Goal: Transaction & Acquisition: Purchase product/service

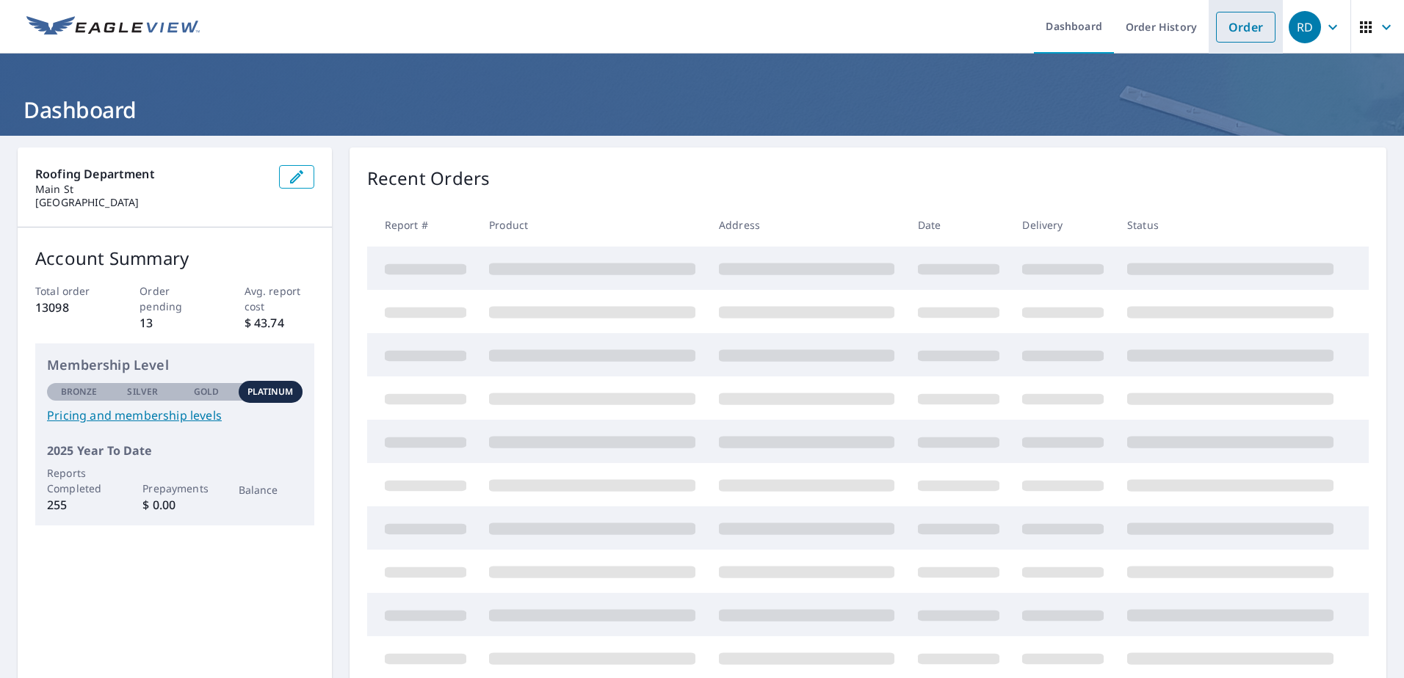
click at [1235, 27] on link "Order" at bounding box center [1245, 27] width 59 height 31
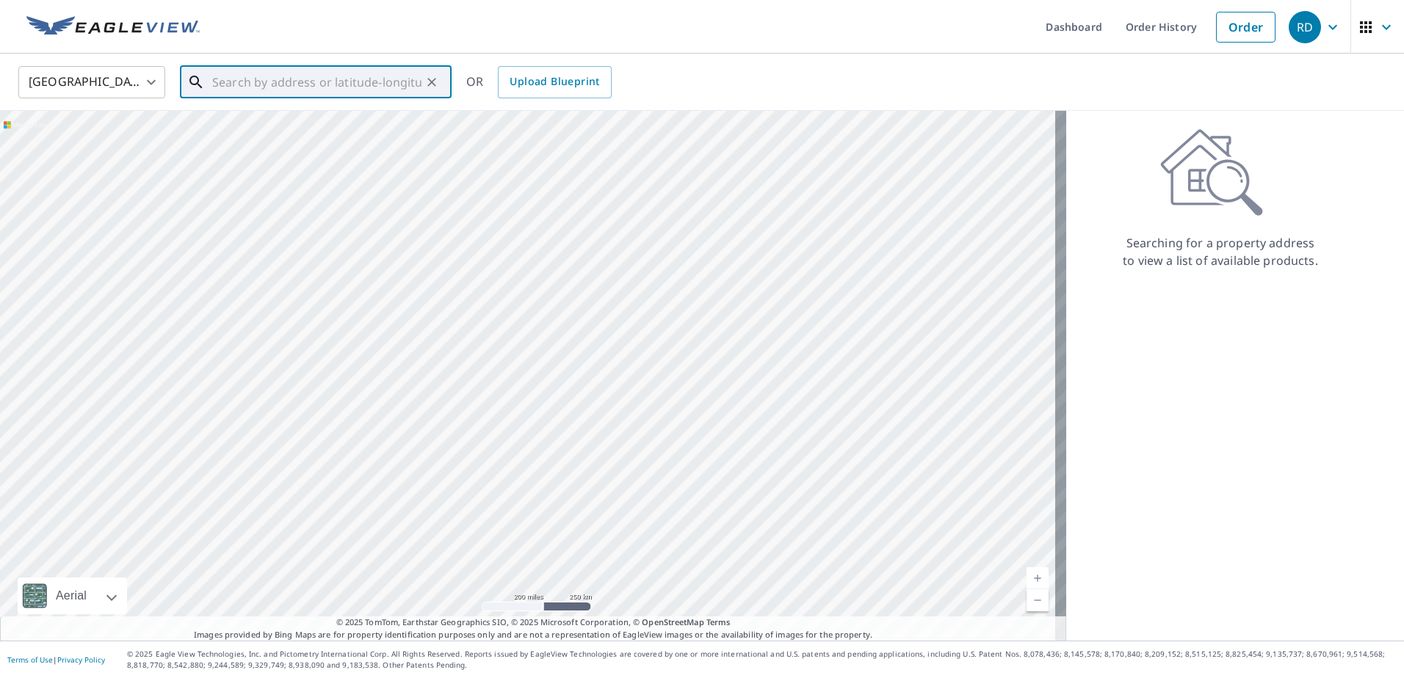
click at [233, 79] on input "text" at bounding box center [316, 82] width 209 height 41
paste input "[STREET_ADDRESS][PERSON_NAME]"
click at [244, 144] on p "[GEOGRAPHIC_DATA]" at bounding box center [324, 141] width 231 height 15
type input "[STREET_ADDRESS][PERSON_NAME]"
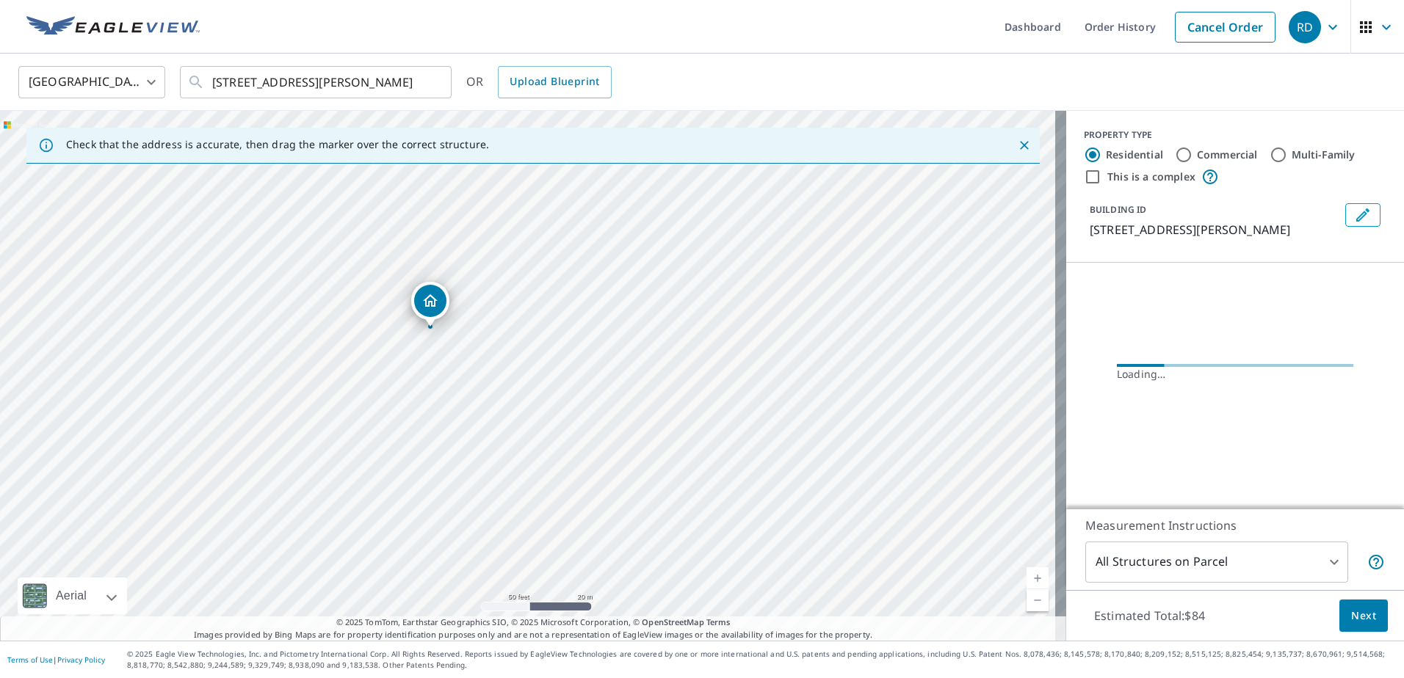
drag, startPoint x: 418, startPoint y: 340, endPoint x: 835, endPoint y: 362, distance: 417.6
click at [835, 362] on div "[STREET_ADDRESS][PERSON_NAME]" at bounding box center [533, 376] width 1066 height 530
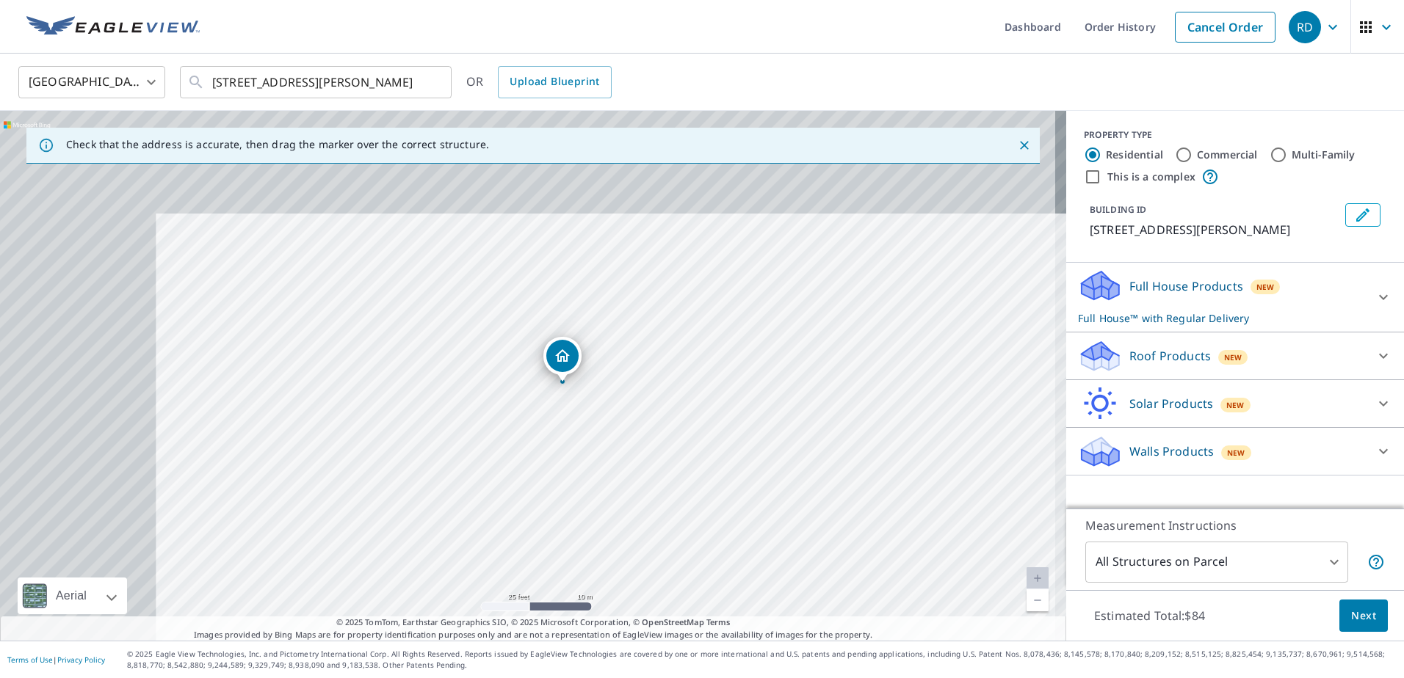
drag, startPoint x: 347, startPoint y: 277, endPoint x: 559, endPoint y: 328, distance: 218.3
click at [559, 328] on div "[STREET_ADDRESS][PERSON_NAME]" at bounding box center [533, 376] width 1066 height 530
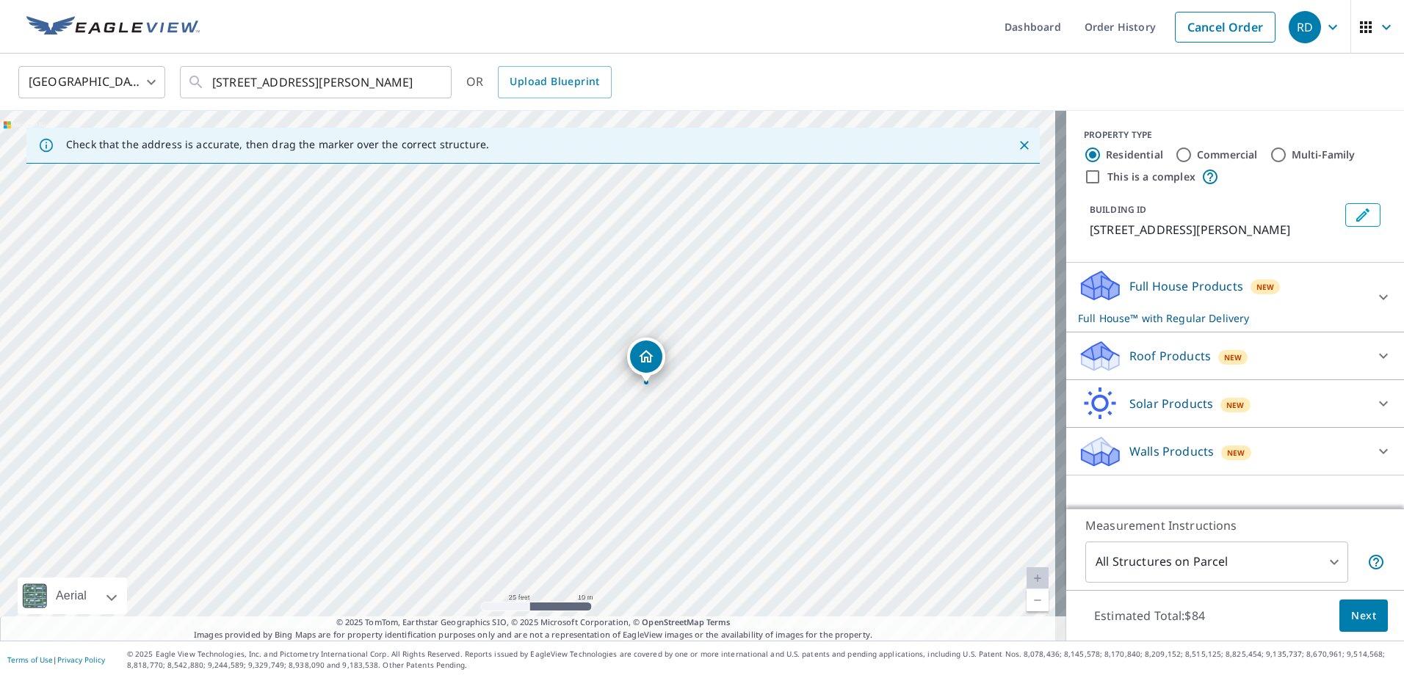
drag, startPoint x: 672, startPoint y: 447, endPoint x: 756, endPoint y: 448, distance: 83.7
click at [756, 448] on div "[STREET_ADDRESS][PERSON_NAME]" at bounding box center [533, 376] width 1066 height 530
click at [1378, 301] on icon at bounding box center [1383, 298] width 18 height 18
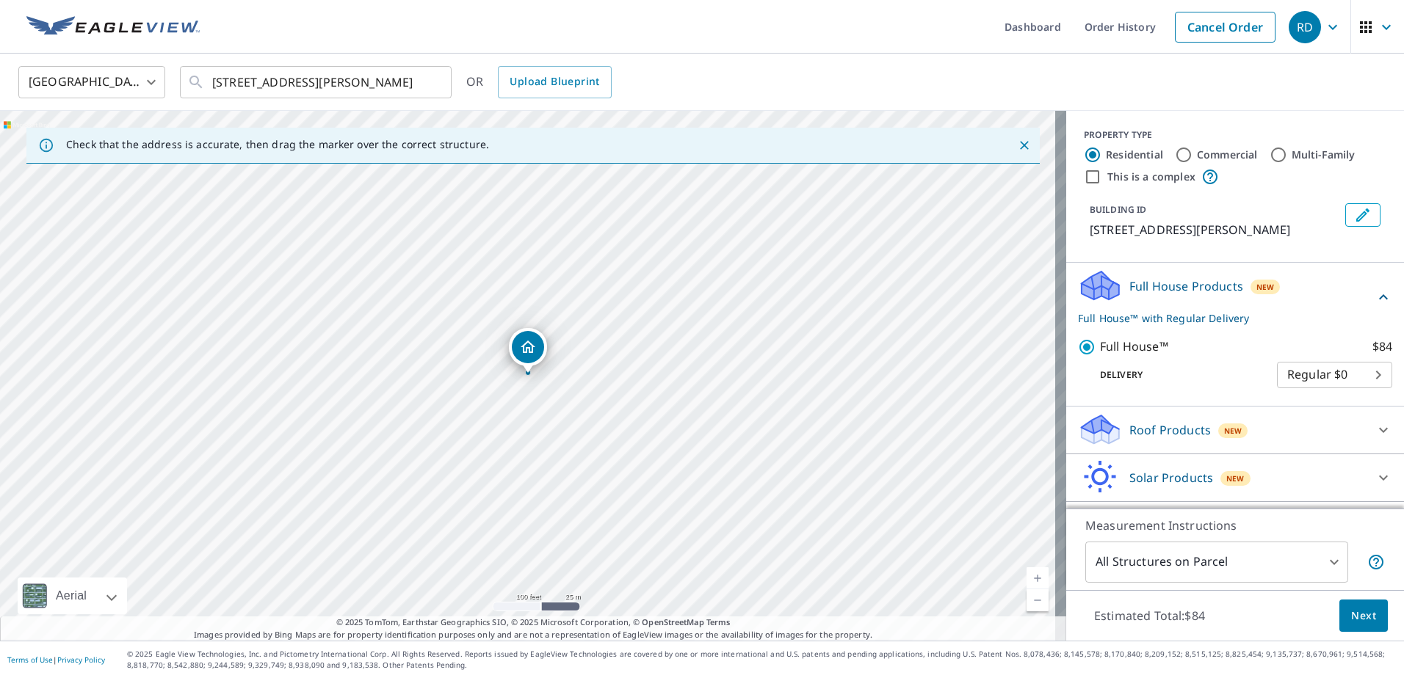
scroll to position [41, 0]
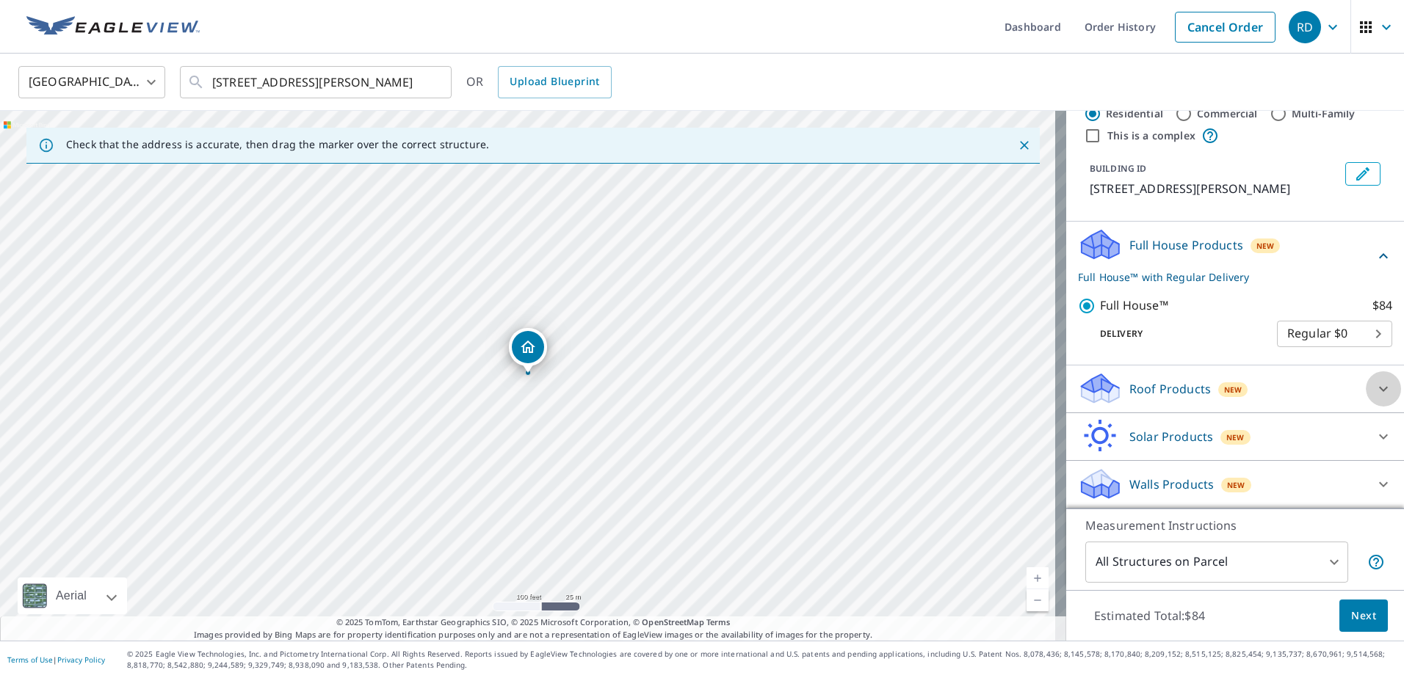
click at [1374, 391] on icon at bounding box center [1383, 389] width 18 height 18
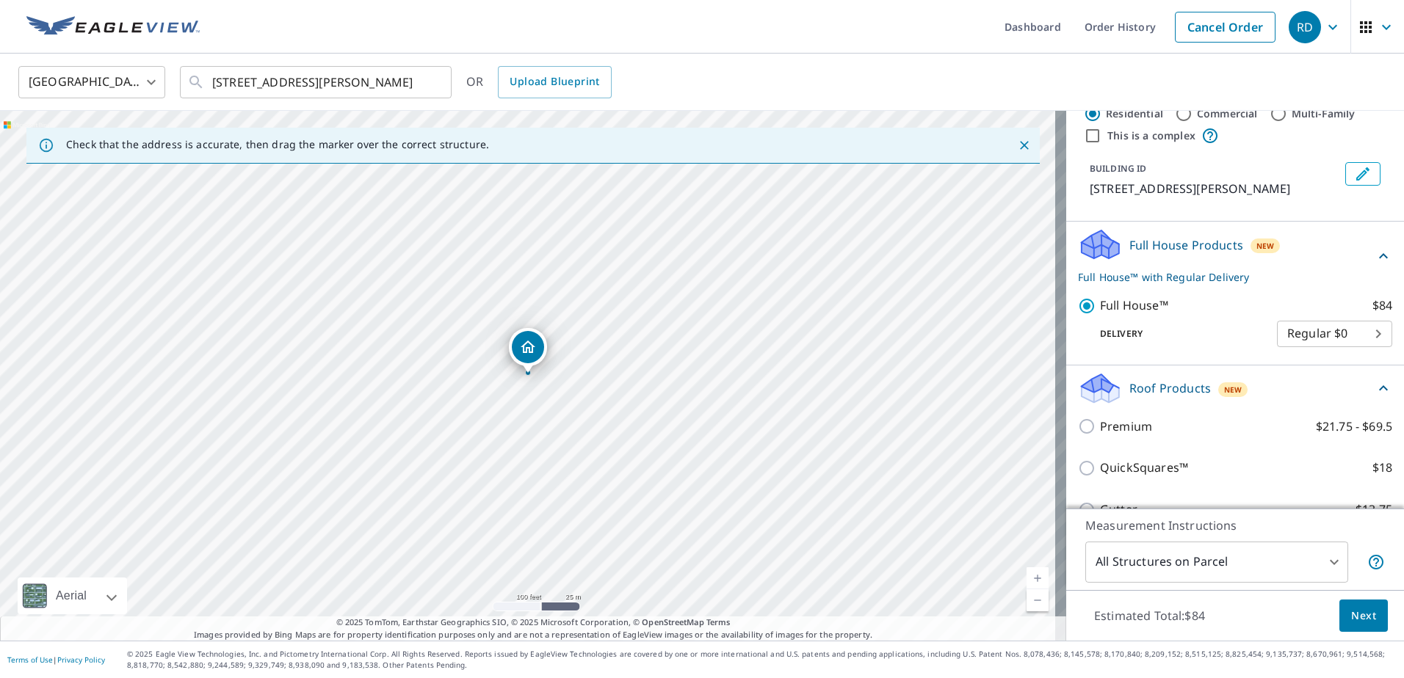
click at [1374, 253] on icon at bounding box center [1383, 256] width 18 height 18
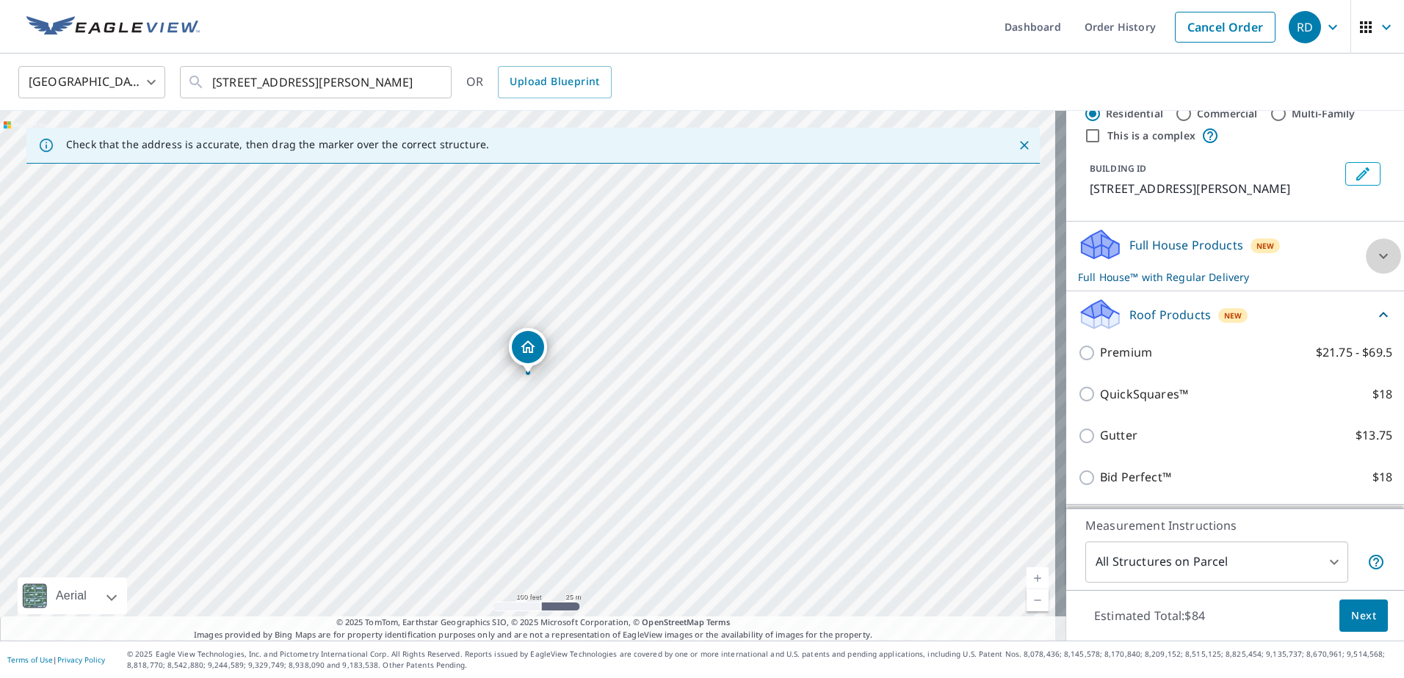
click at [1374, 253] on icon at bounding box center [1383, 256] width 18 height 18
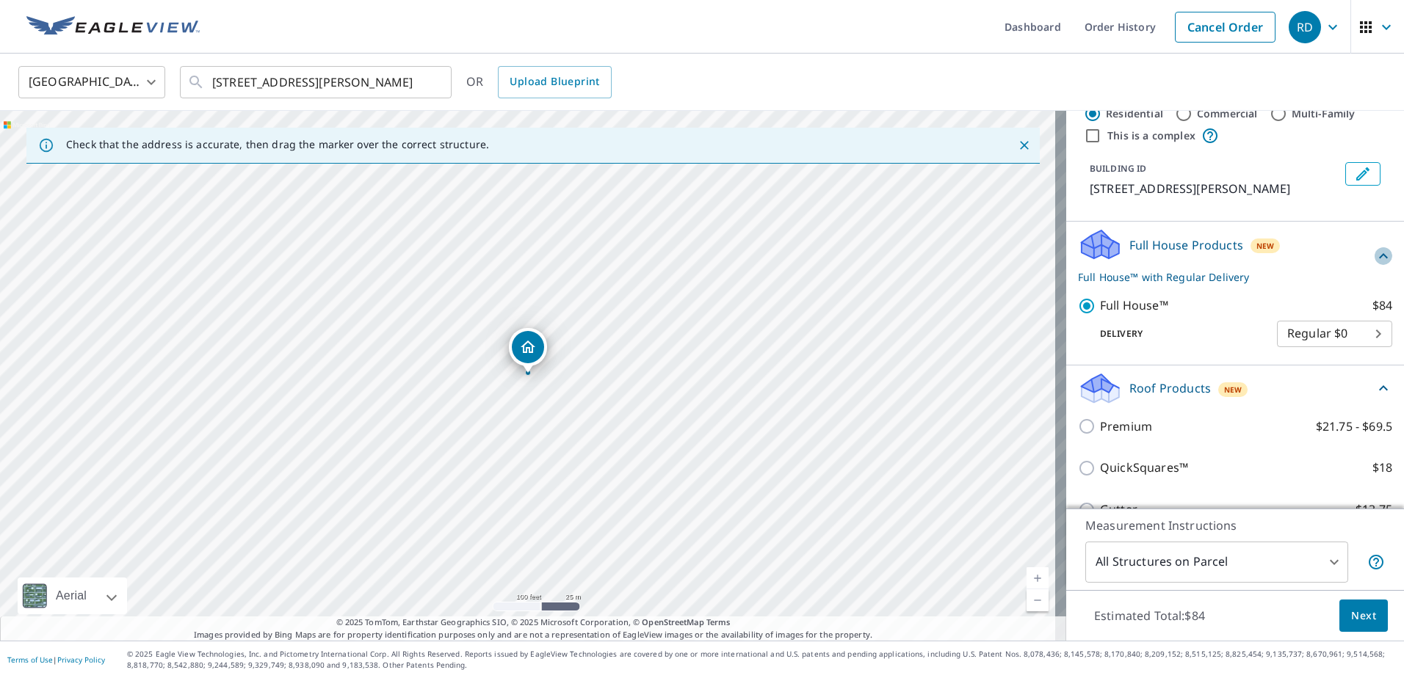
click at [1374, 253] on icon at bounding box center [1383, 256] width 18 height 18
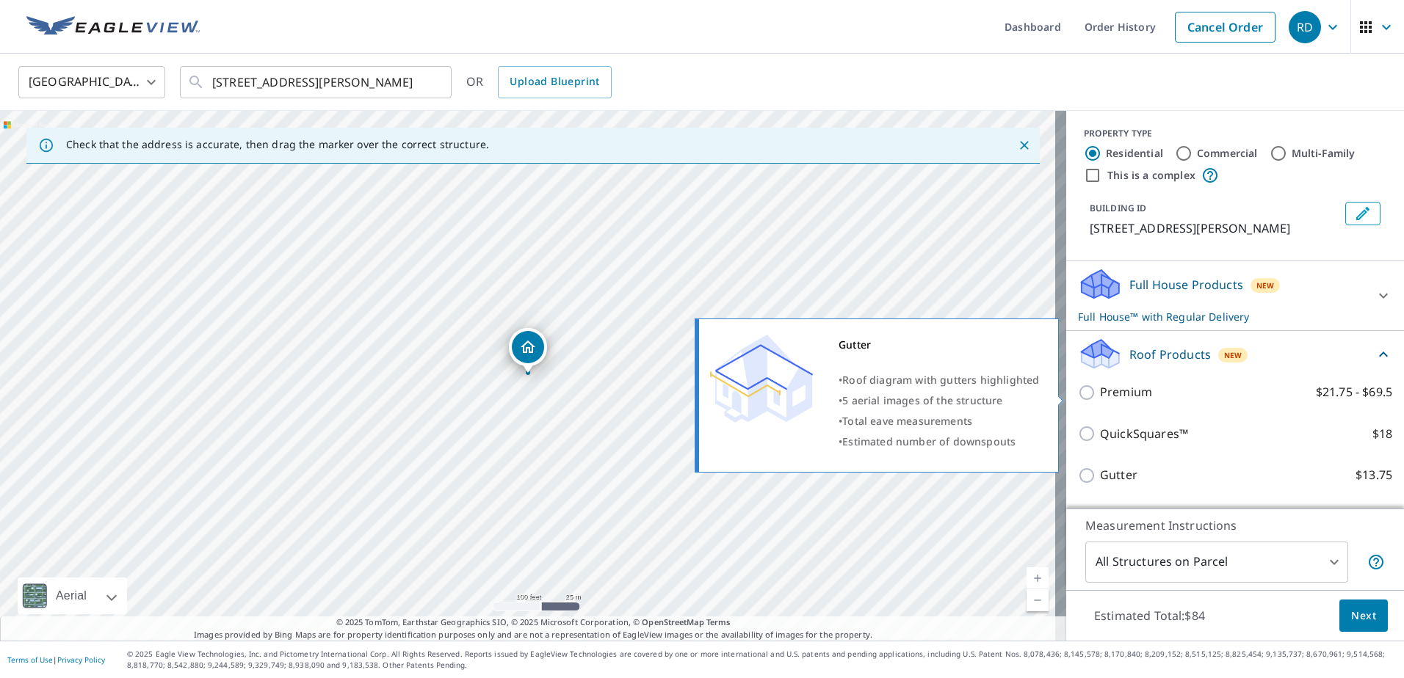
scroll to position [0, 0]
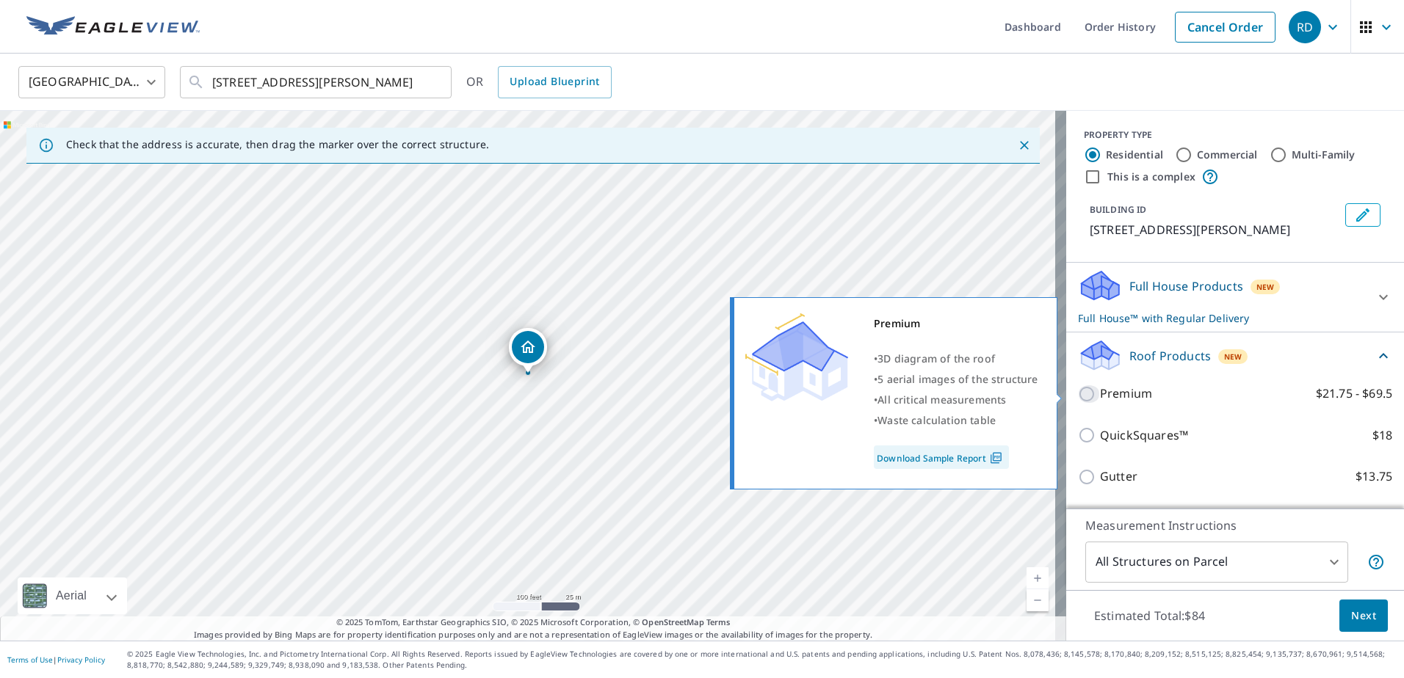
click at [1078, 391] on input "Premium $21.75 - $69.5" at bounding box center [1089, 394] width 22 height 18
checkbox input "true"
checkbox input "false"
